Goal: Task Accomplishment & Management: Use online tool/utility

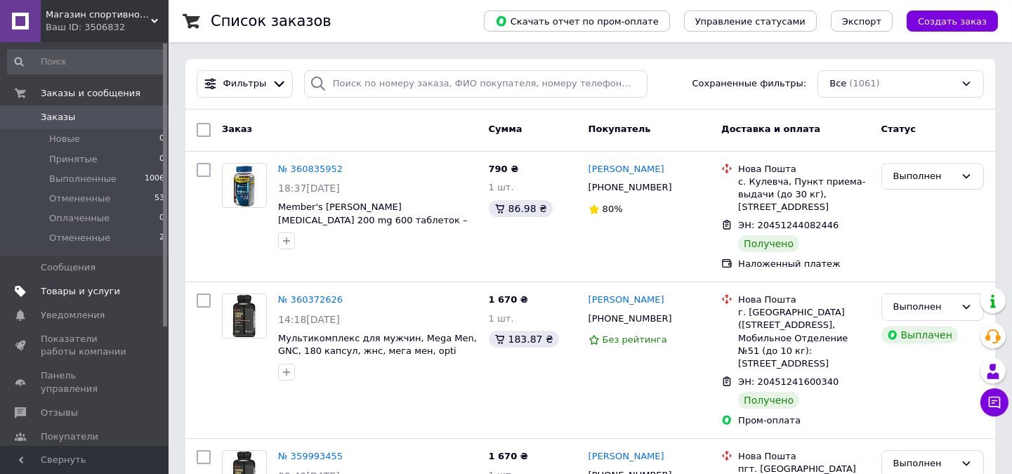
click at [56, 299] on link "Товары и услуги" at bounding box center [86, 292] width 173 height 24
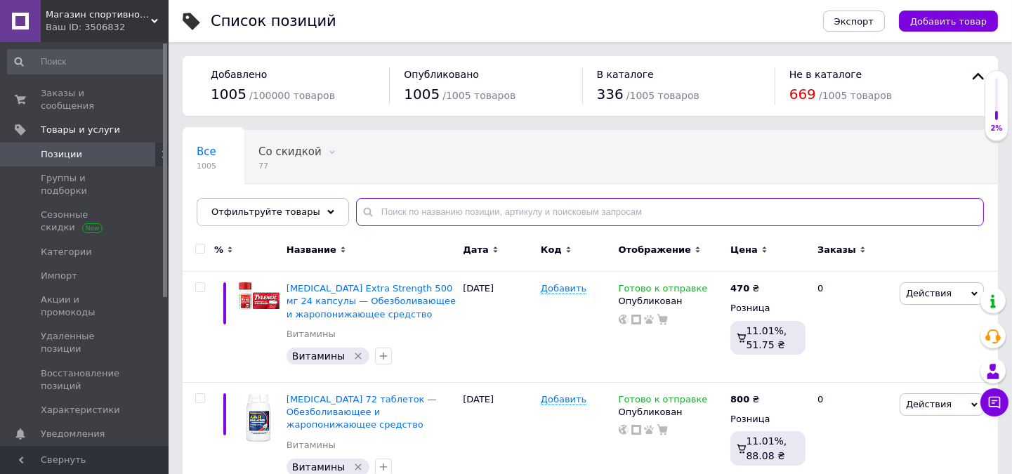
click at [418, 214] on input "text" at bounding box center [670, 212] width 628 height 28
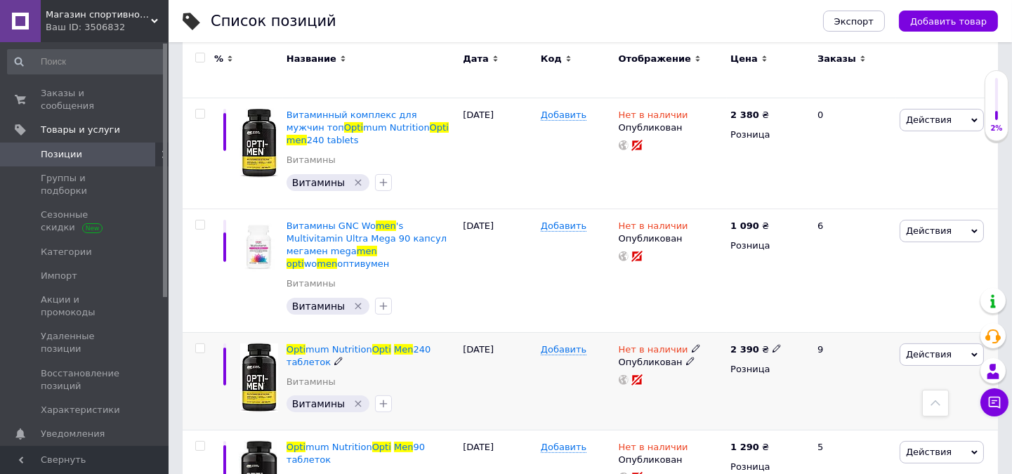
scroll to position [624, 0]
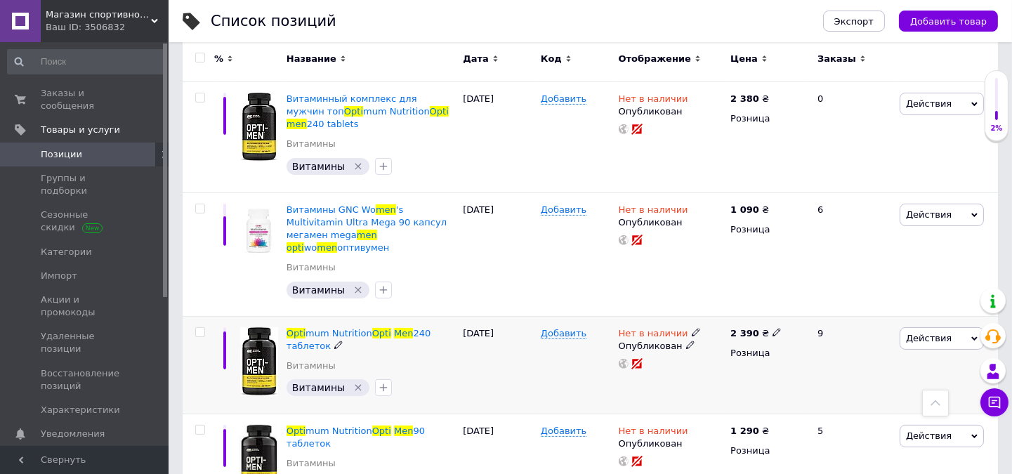
click at [692, 328] on icon at bounding box center [696, 332] width 8 height 8
click at [739, 373] on li "Готово к отправке" at bounding box center [771, 383] width 133 height 20
click at [597, 328] on div "Добавить" at bounding box center [576, 365] width 78 height 98
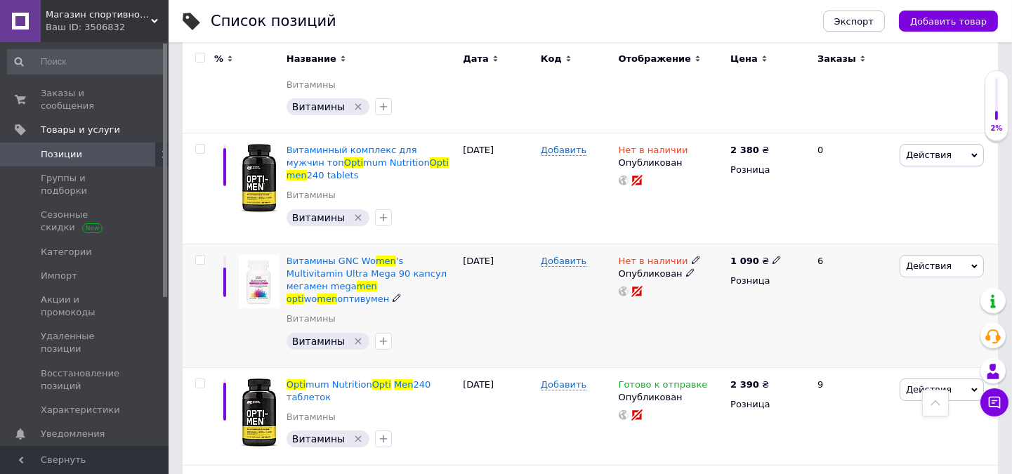
scroll to position [546, 0]
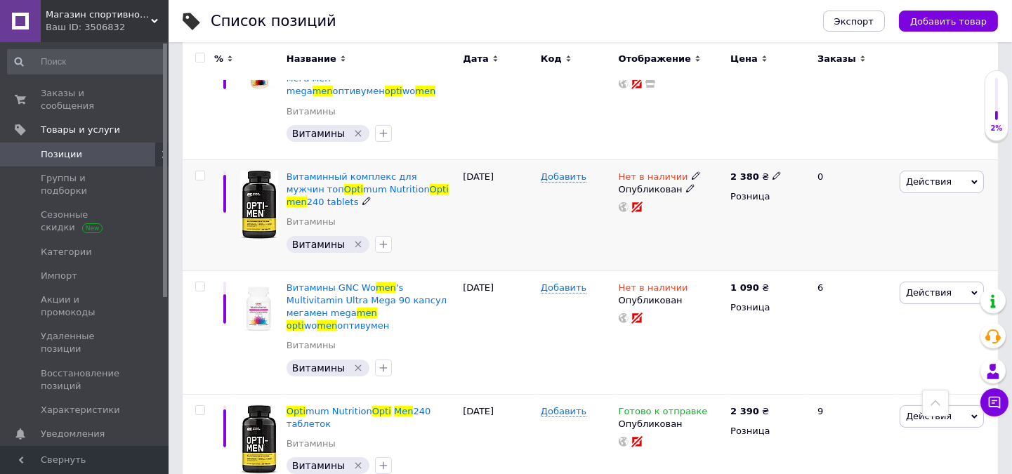
click at [692, 171] on icon at bounding box center [696, 175] width 8 height 8
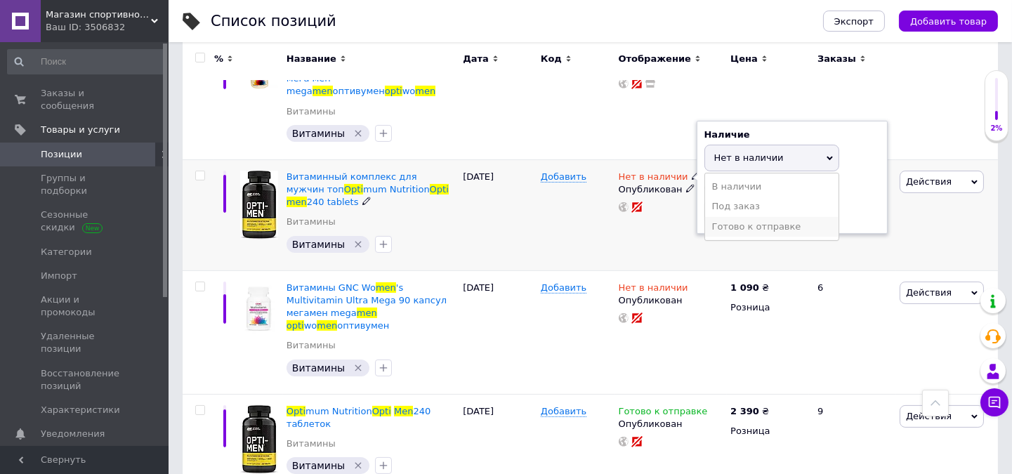
click at [726, 217] on li "Готово к отправке" at bounding box center [771, 227] width 133 height 20
click at [633, 214] on div "Нет в наличии Наличие Готово к отправке В наличии Нет в наличии Под заказ Остат…" at bounding box center [671, 214] width 112 height 111
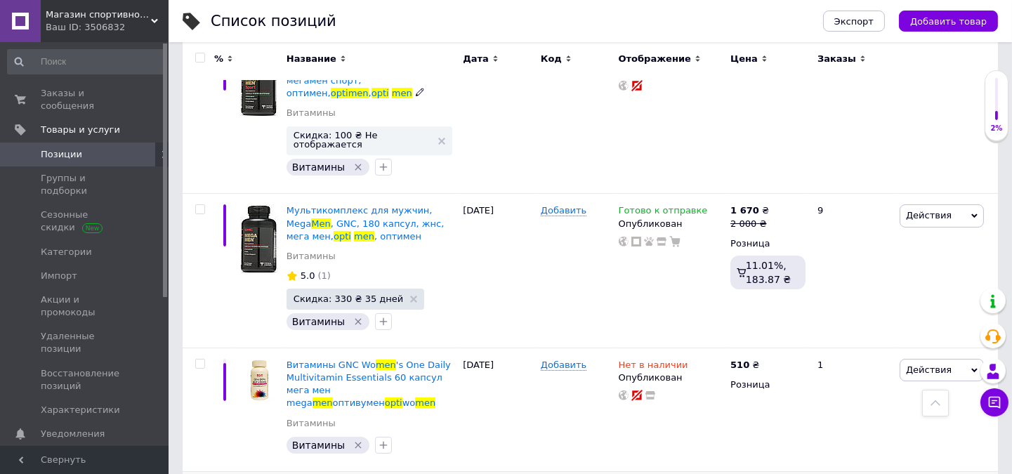
scroll to position [0, 0]
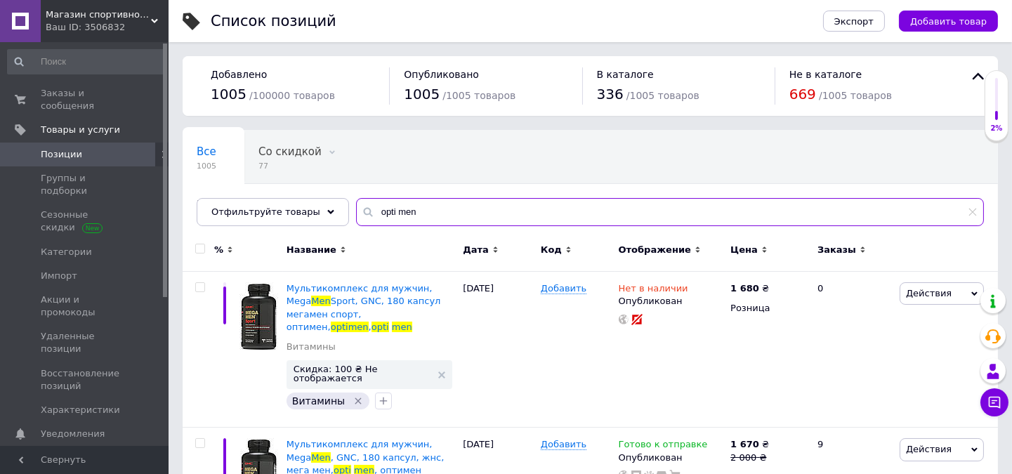
click at [392, 209] on input "opti men" at bounding box center [670, 212] width 628 height 28
paste input "Youtheory Collagen 6000 mg 120"
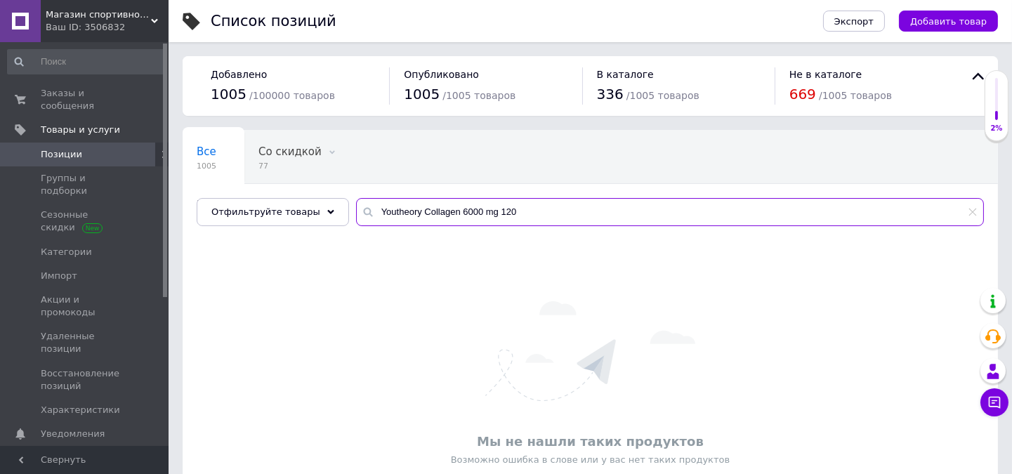
drag, startPoint x: 445, startPoint y: 214, endPoint x: 615, endPoint y: 206, distance: 169.4
click at [615, 206] on input "Youtheory Collagen 6000 mg 120" at bounding box center [670, 212] width 628 height 28
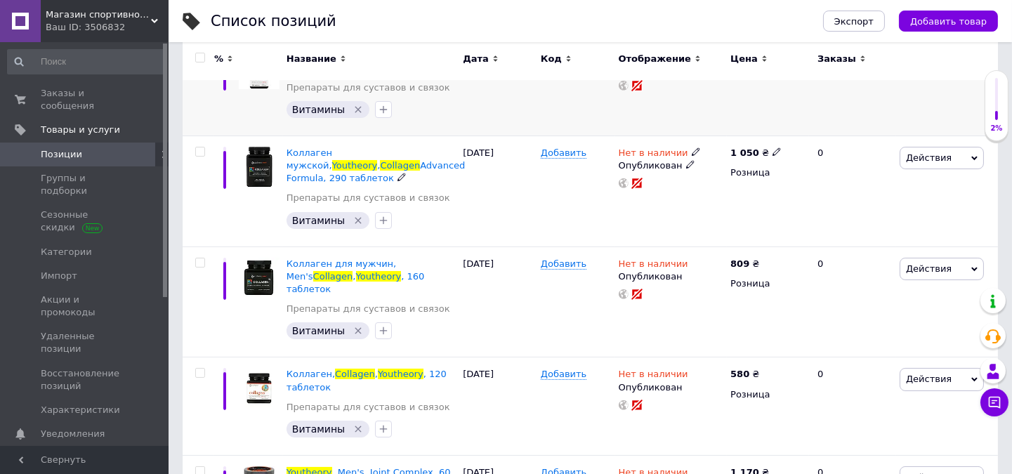
scroll to position [401, 0]
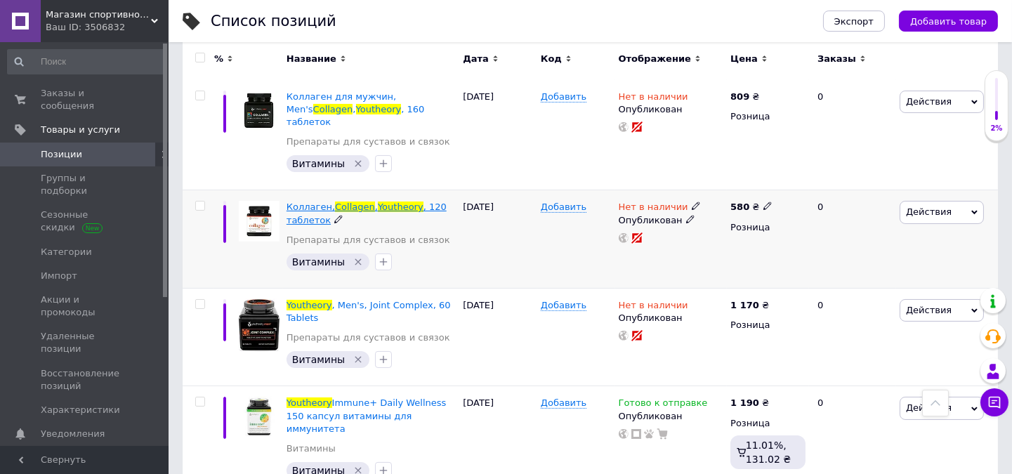
type input "Youtheory Collagen"
